Goal: Task Accomplishment & Management: Manage account settings

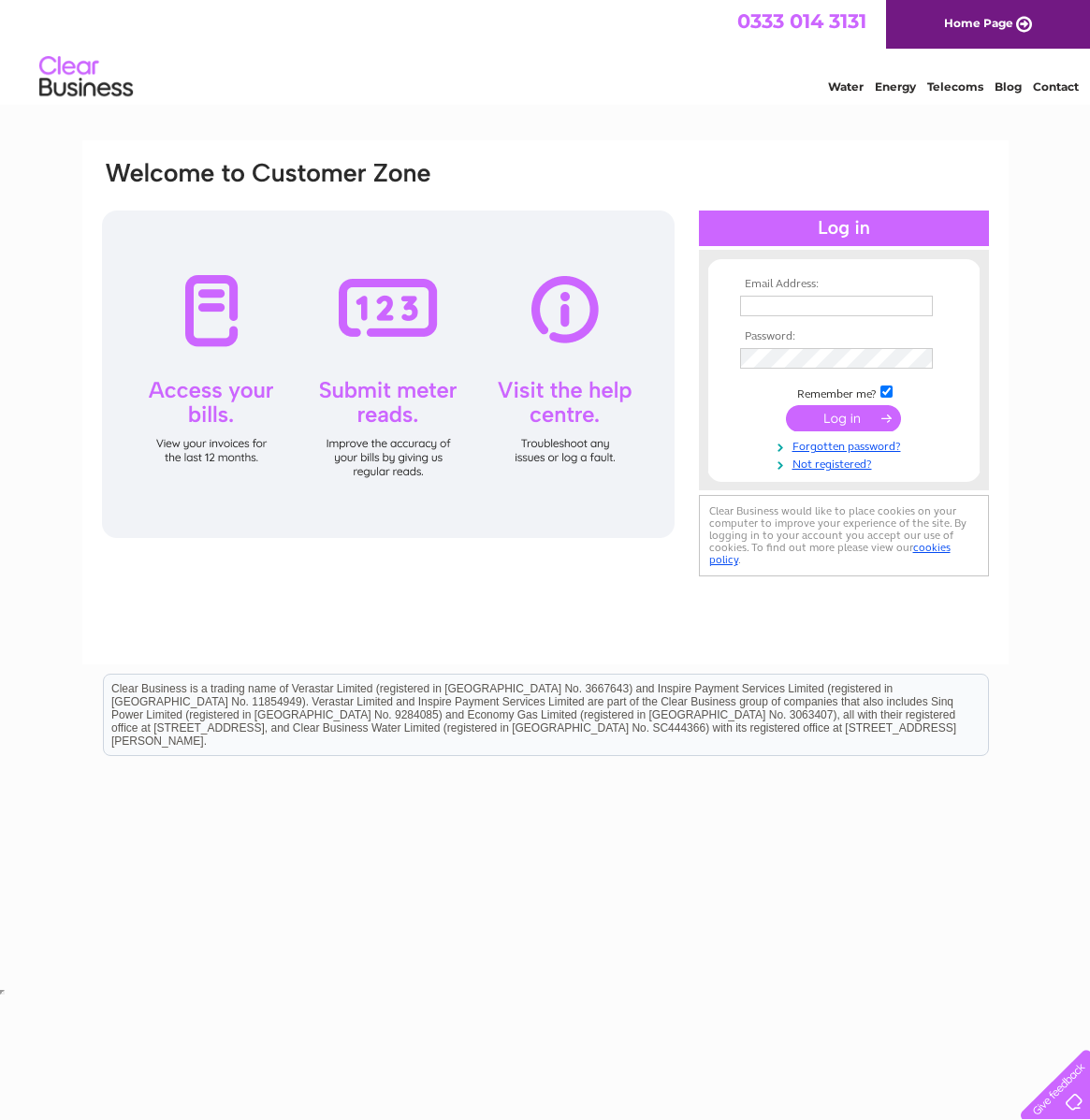
type input "[EMAIL_ADDRESS][DOMAIN_NAME]"
click at [853, 422] on input "submit" at bounding box center [843, 417] width 115 height 26
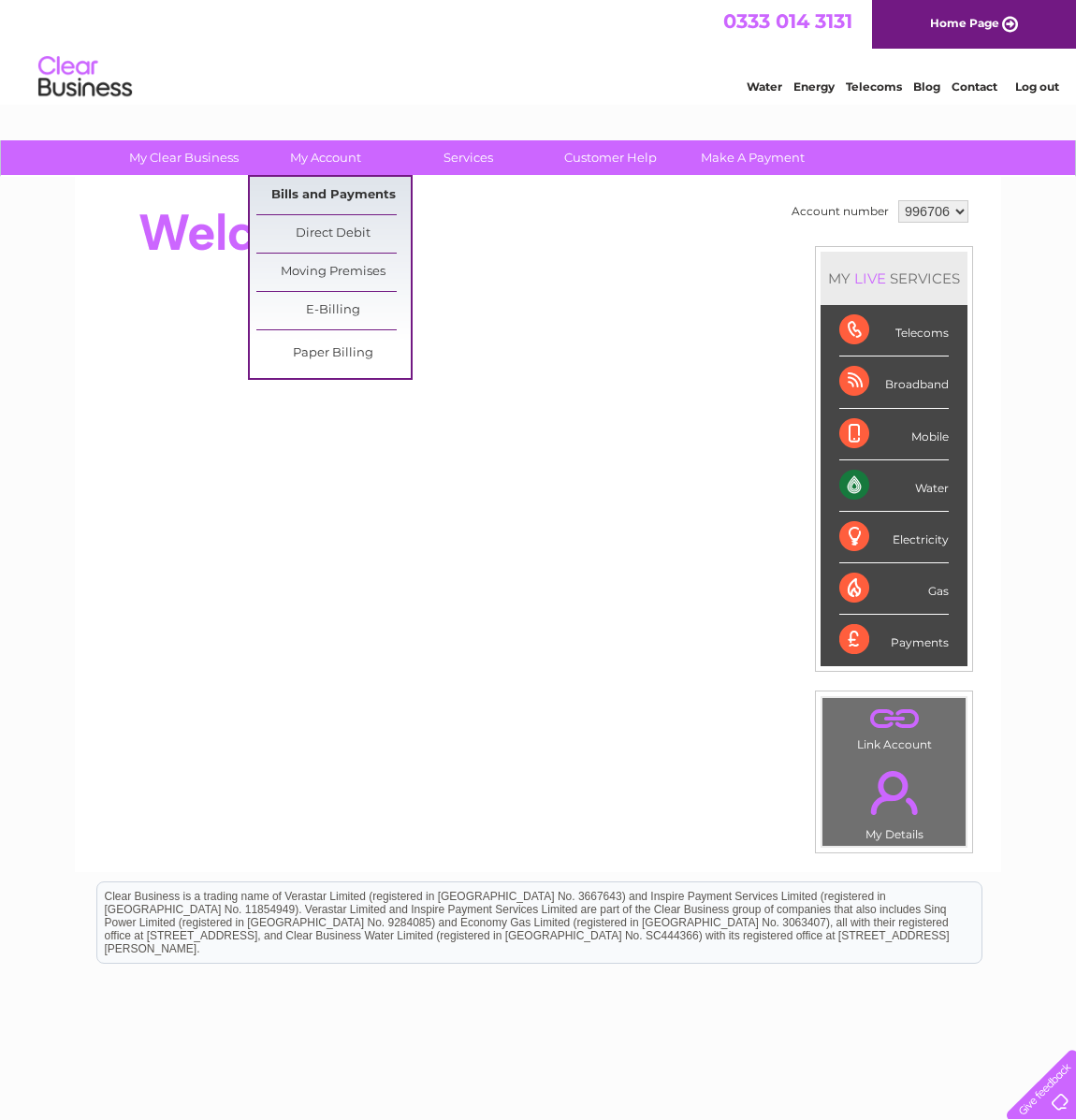
click at [314, 186] on link "Bills and Payments" at bounding box center [334, 195] width 154 height 37
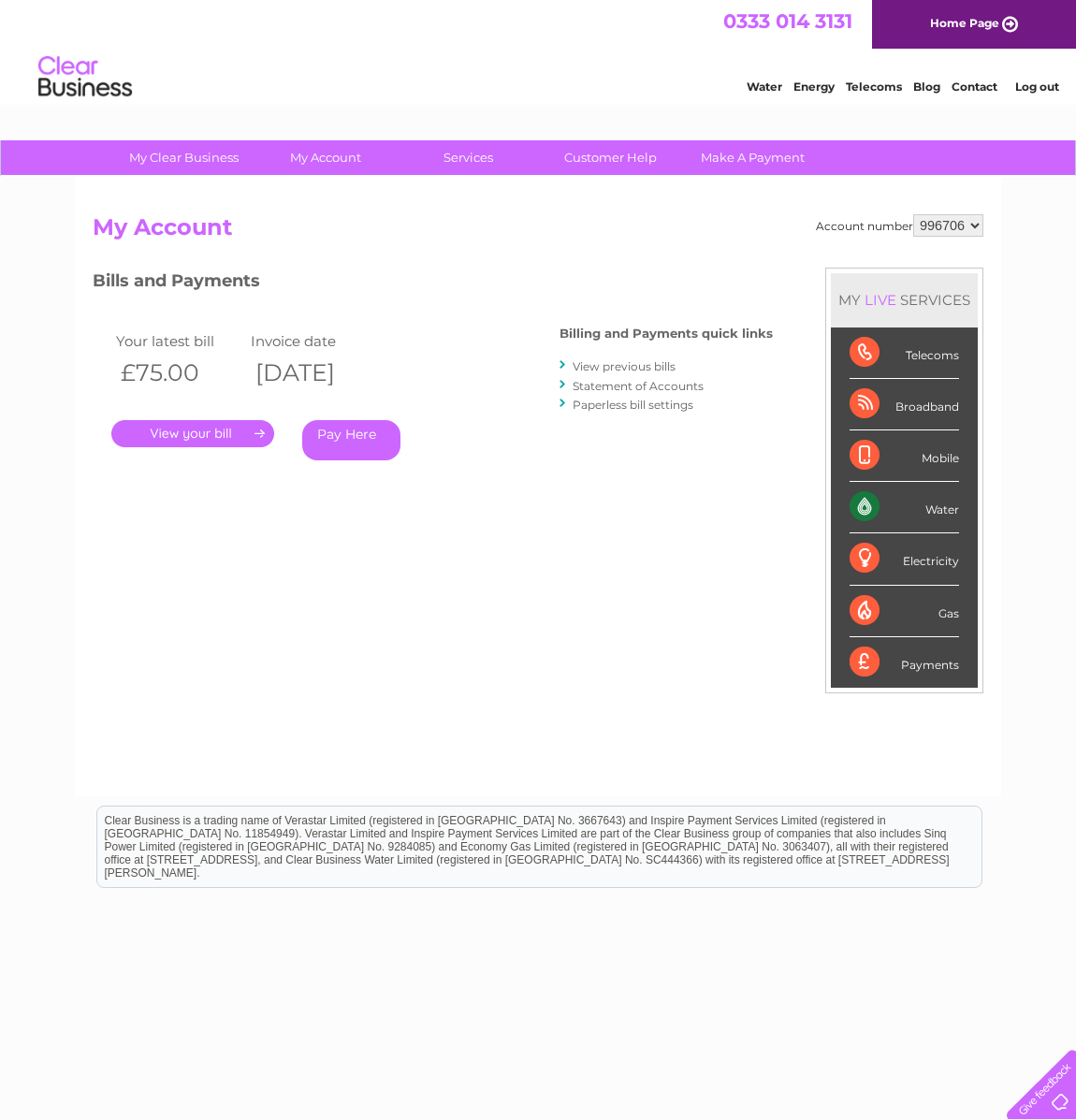
click at [210, 434] on link "." at bounding box center [193, 434] width 163 height 27
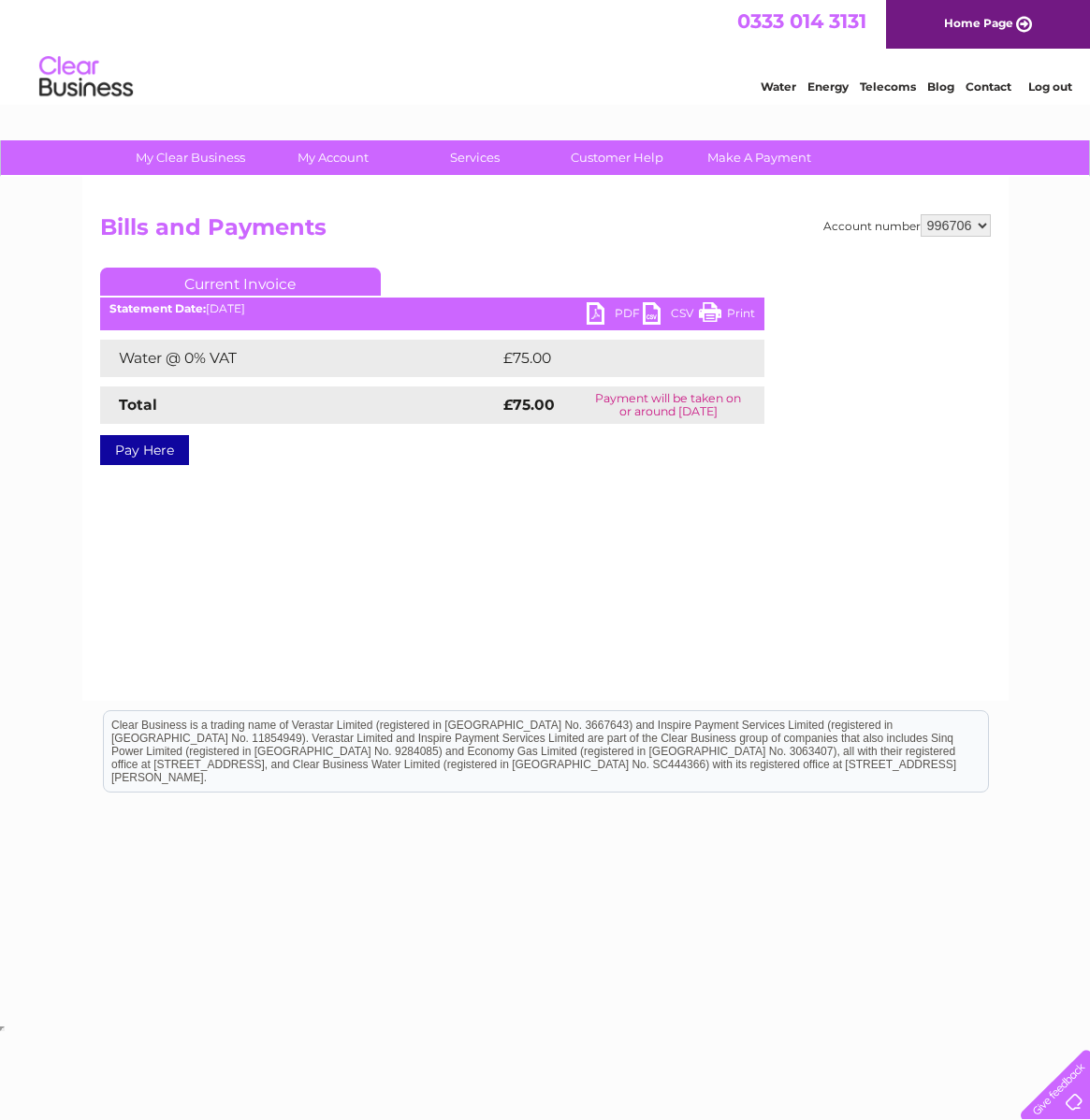
click at [591, 312] on link "PDF" at bounding box center [615, 316] width 56 height 27
click at [597, 312] on link "PDF" at bounding box center [615, 316] width 56 height 27
